Goal: Task Accomplishment & Management: Manage account settings

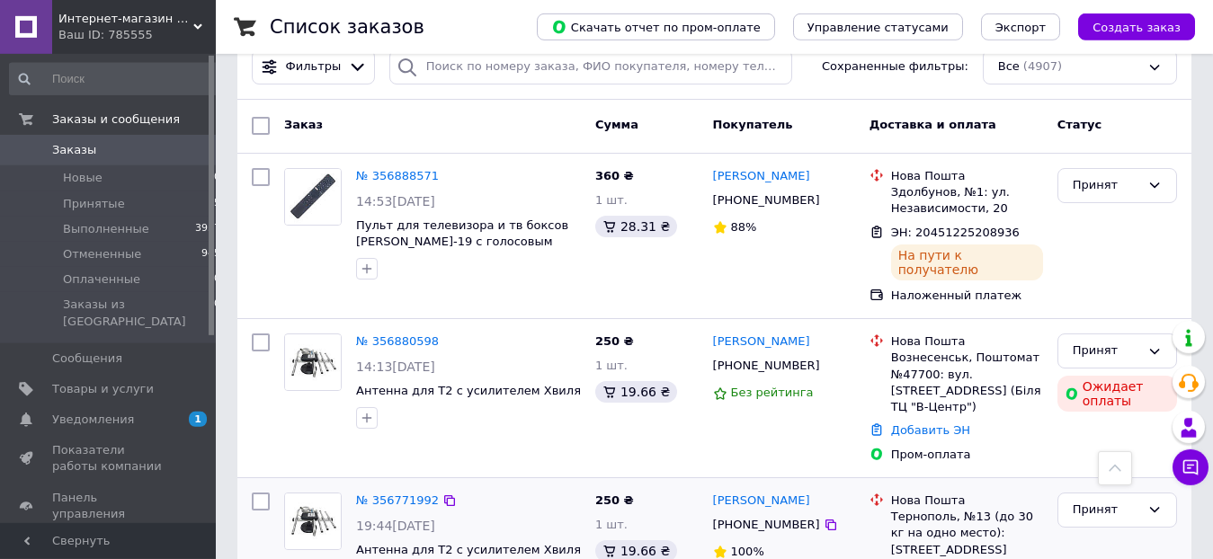
scroll to position [183, 0]
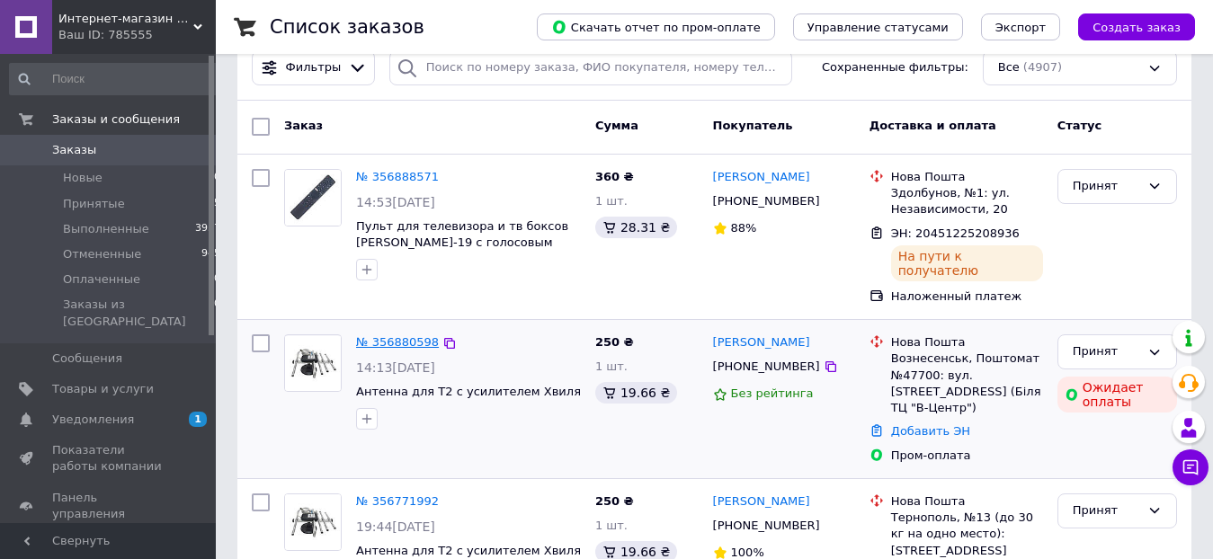
click at [396, 335] on link "№ 356880598" at bounding box center [397, 341] width 83 height 13
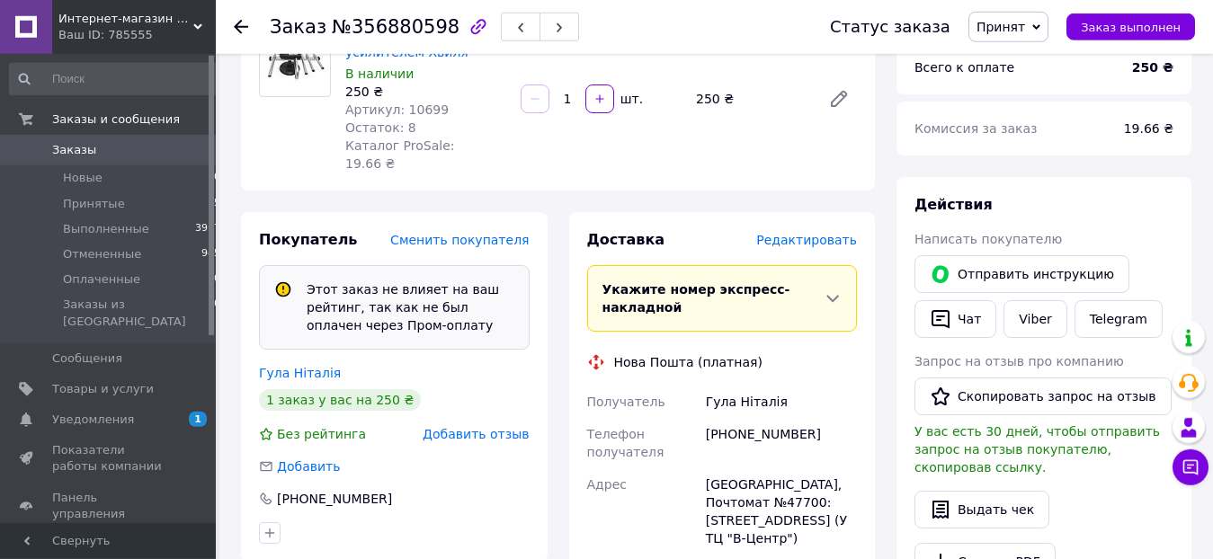
scroll to position [183, 0]
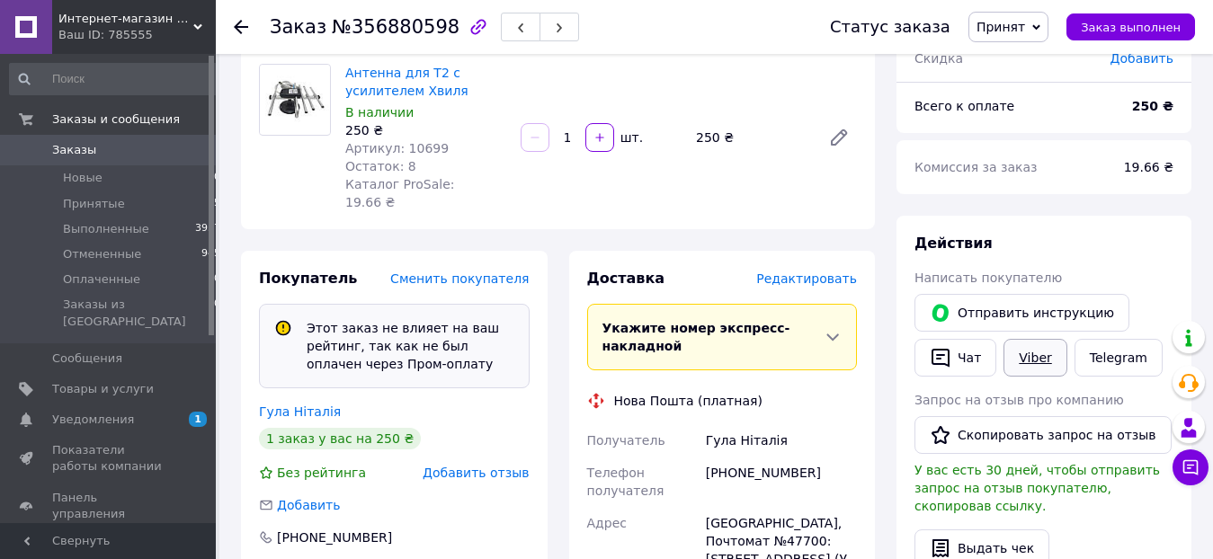
click at [1024, 355] on link "Viber" at bounding box center [1034, 358] width 63 height 38
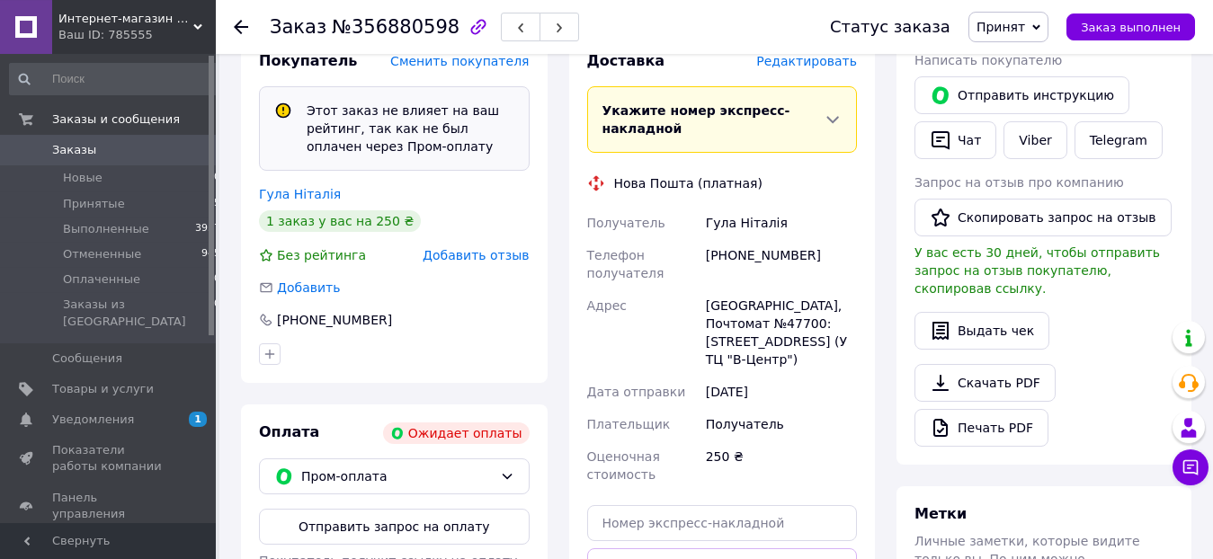
scroll to position [734, 0]
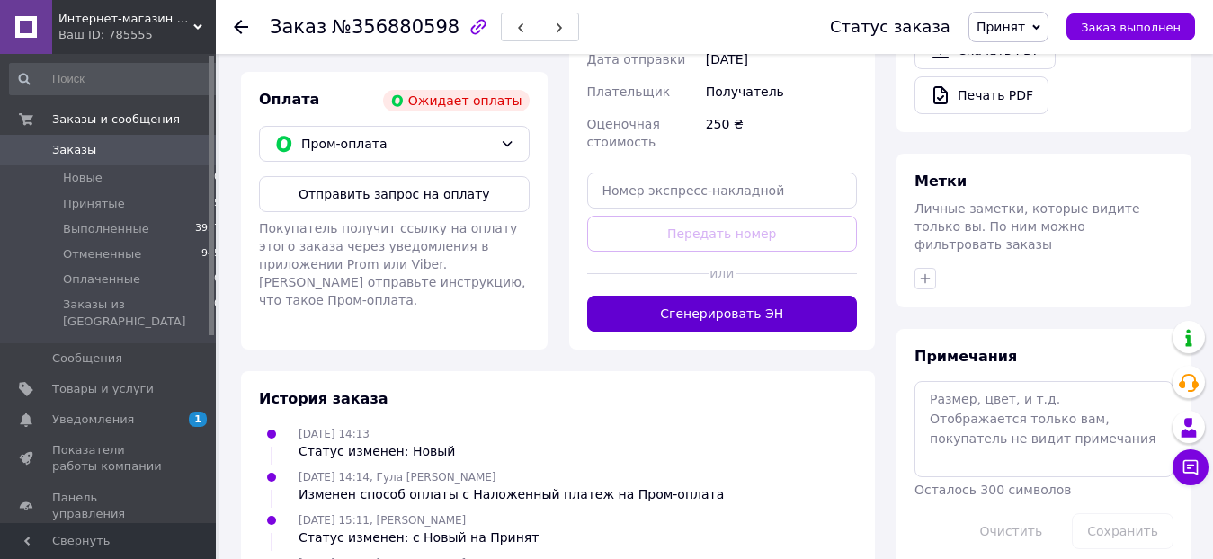
click at [708, 296] on button "Сгенерировать ЭН" at bounding box center [722, 314] width 271 height 36
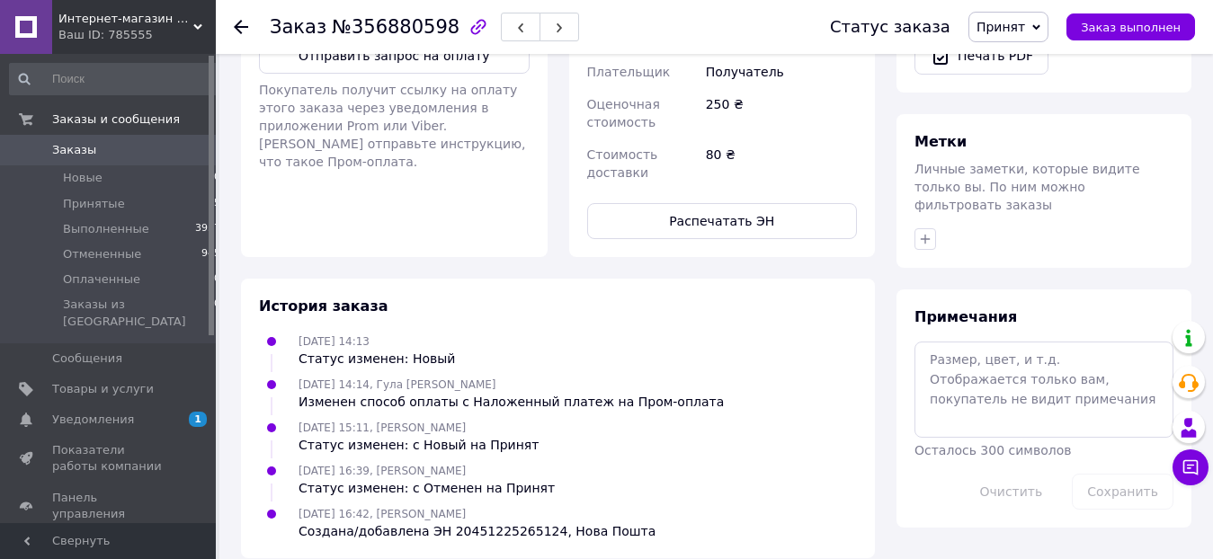
scroll to position [595, 0]
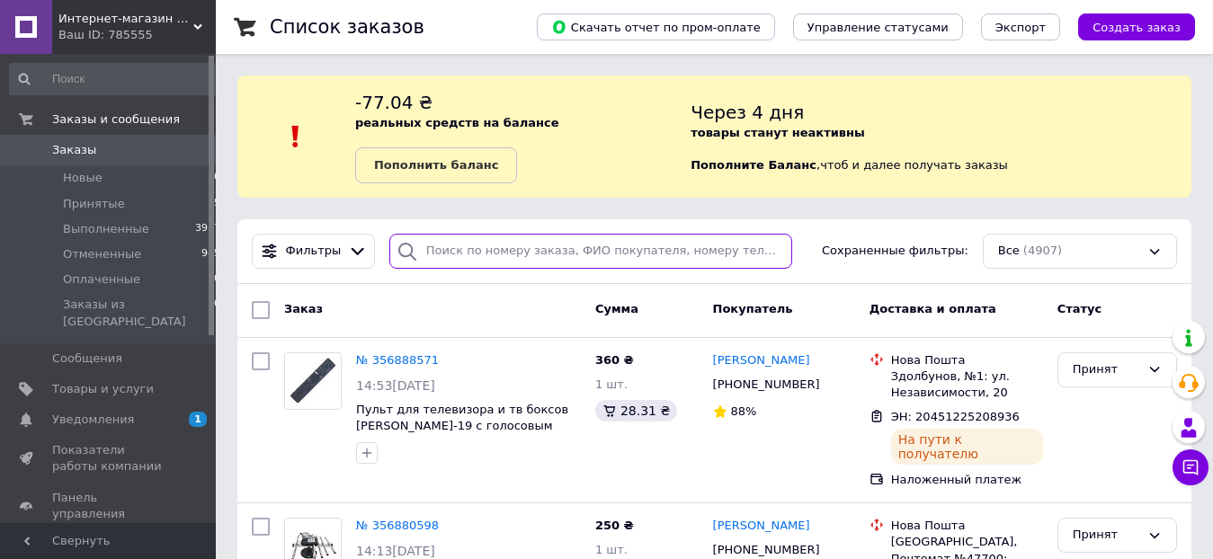
click at [464, 254] on input "search" at bounding box center [590, 251] width 403 height 35
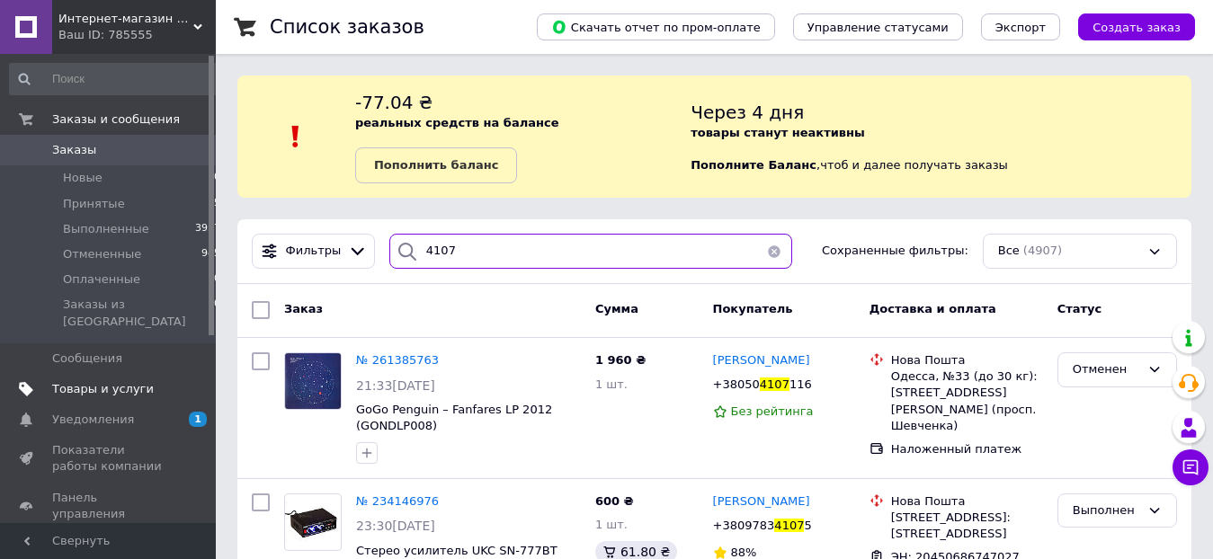
type input "4107"
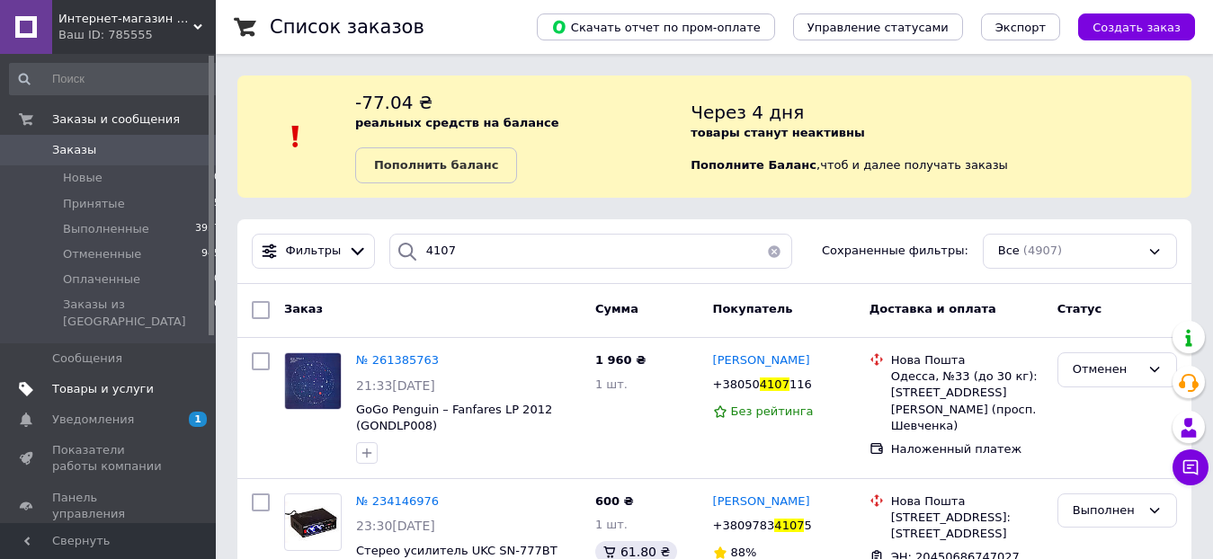
click at [93, 381] on span "Товары и услуги" at bounding box center [103, 389] width 102 height 16
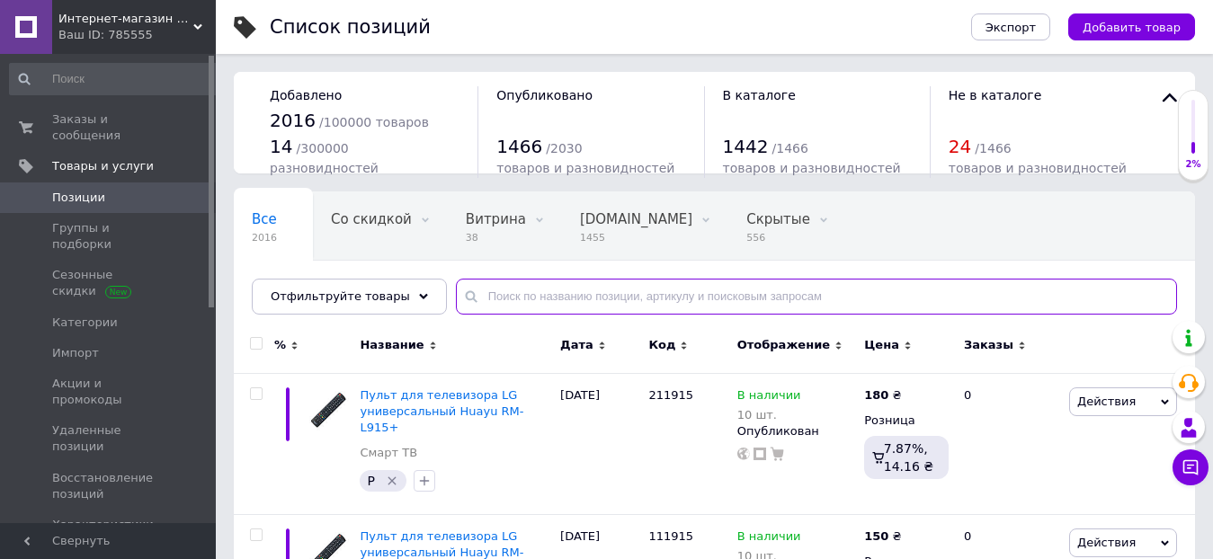
click at [510, 298] on input "text" at bounding box center [816, 297] width 721 height 36
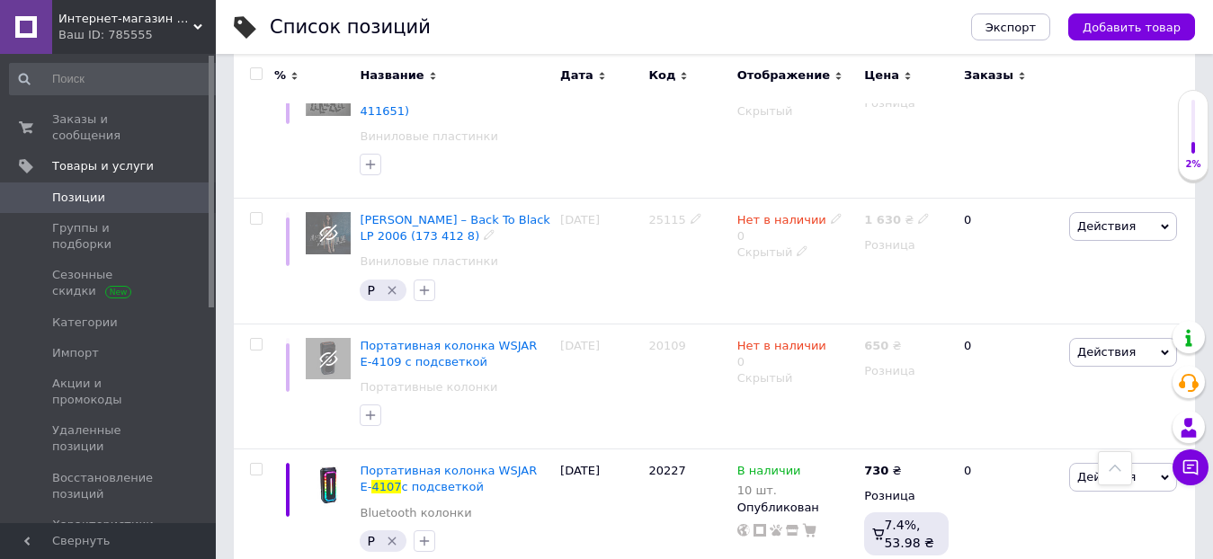
scroll to position [476, 0]
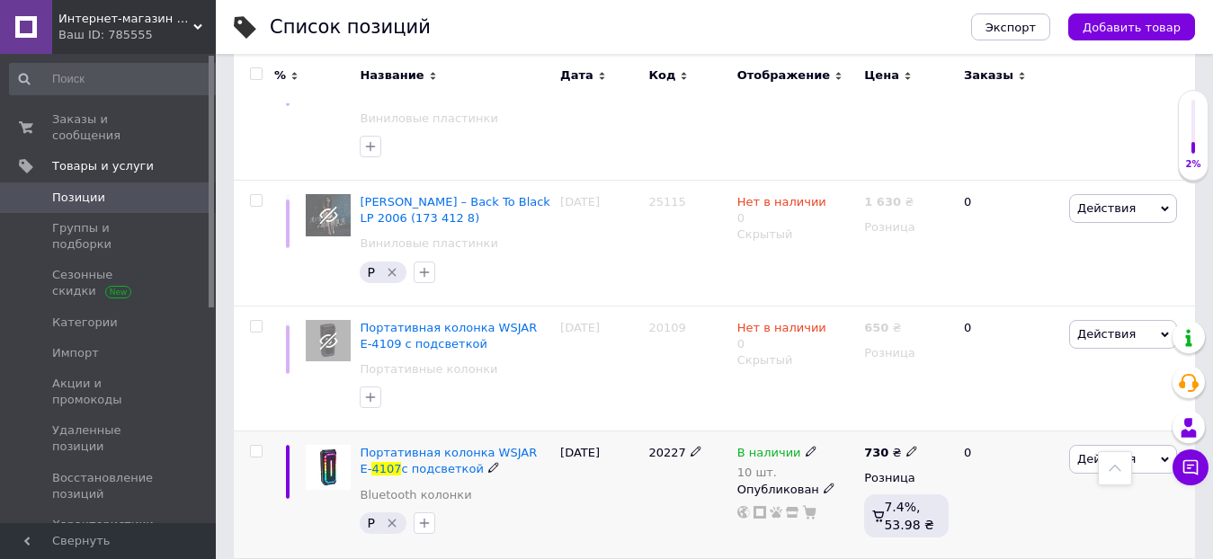
type input "4107"
click at [805, 446] on icon at bounding box center [810, 451] width 11 height 11
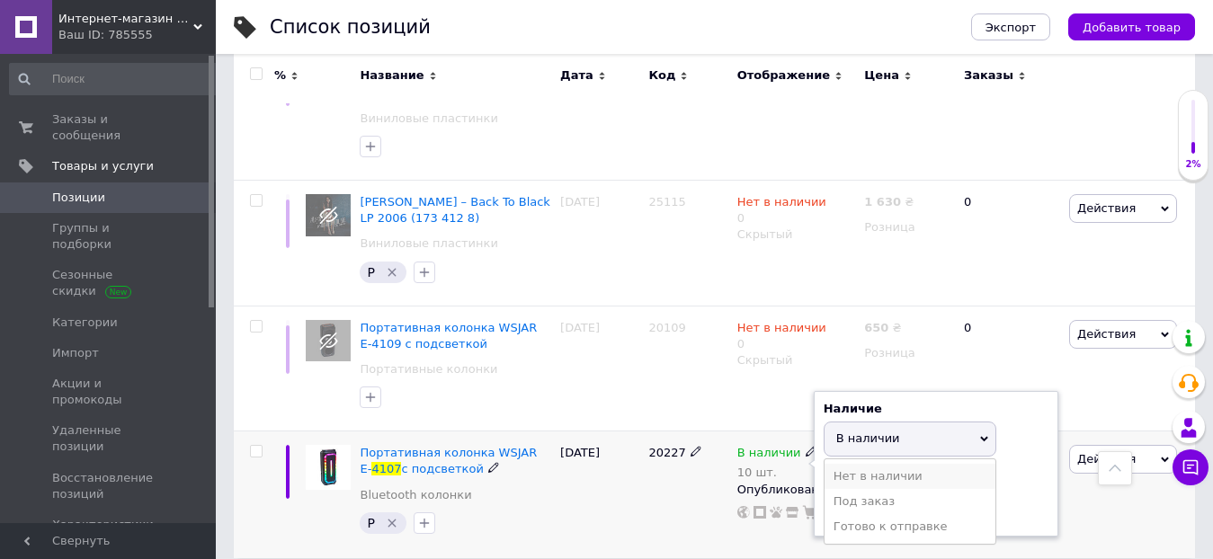
click at [856, 464] on li "Нет в наличии" at bounding box center [909, 476] width 171 height 25
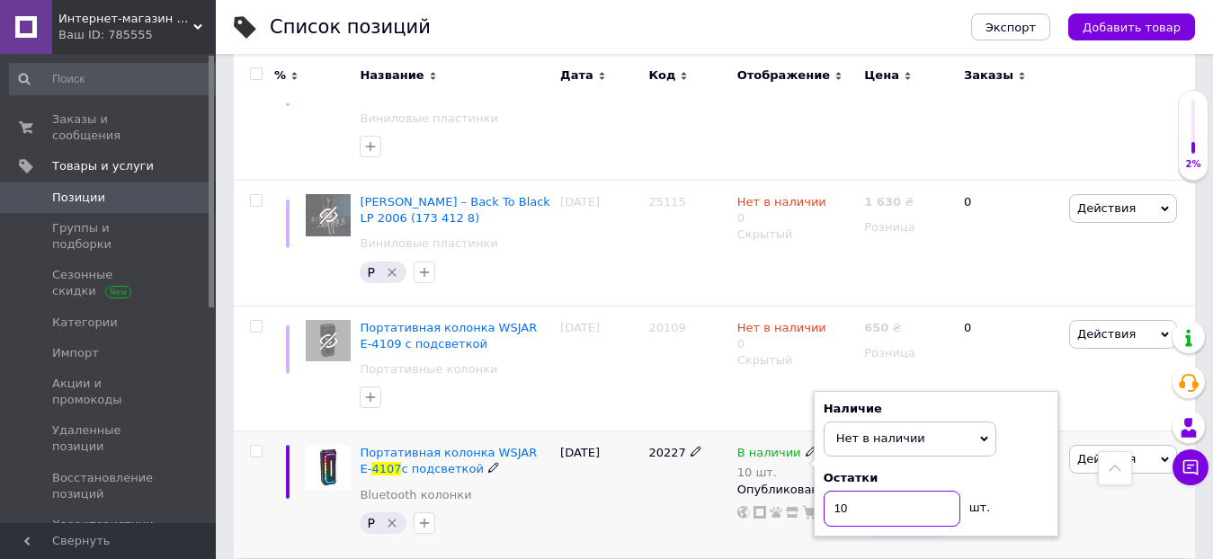
drag, startPoint x: 857, startPoint y: 494, endPoint x: 674, endPoint y: 477, distance: 183.3
click at [823, 491] on input "10" at bounding box center [891, 509] width 137 height 36
type input "0"
click at [671, 485] on div "20227" at bounding box center [688, 495] width 88 height 127
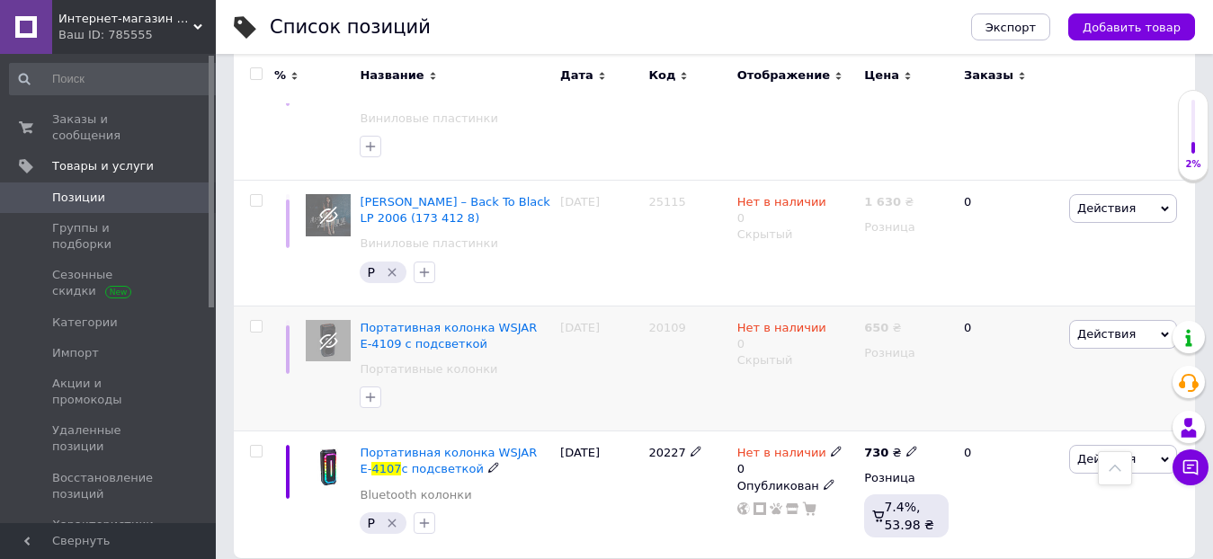
scroll to position [18, 0]
